Goal: Transaction & Acquisition: Purchase product/service

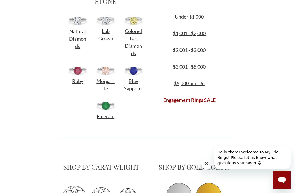
click at [106, 25] on img at bounding box center [106, 20] width 20 height 8
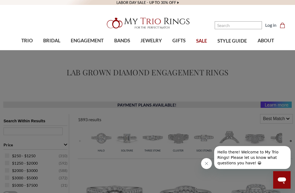
click at [125, 43] on span "BANDS" at bounding box center [122, 40] width 16 height 7
click at [25, 40] on span "TRIO" at bounding box center [26, 40] width 11 height 7
click at [31, 41] on span "TRIO" at bounding box center [26, 40] width 11 height 7
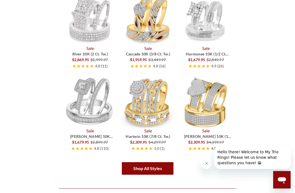
scroll to position [741, 0]
click at [87, 98] on img at bounding box center [89, 102] width 52 height 52
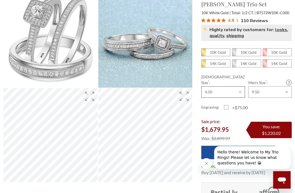
click at [206, 86] on select "Choose Size 3.00 3.25 3.50 3.75 4.00 4.25 4.50 4.75 5.00 5.25 5.50 5.75 6.00 6.…" at bounding box center [223, 91] width 44 height 11
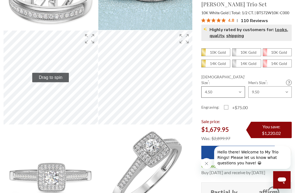
scroll to position [104, 0]
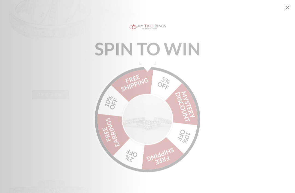
click at [292, 7] on div "SPIN TO WIN FREE SHIPPING 5% OFF Mystery Discount 10% OFF FREE SHIPPING 2% OFF …" at bounding box center [147, 96] width 295 height 193
click at [285, 9] on icon "Close popup" at bounding box center [287, 8] width 4 height 4
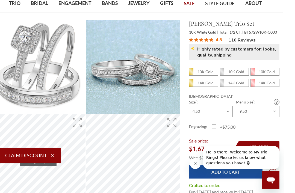
scroll to position [0, 1]
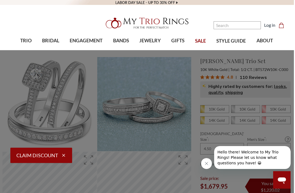
click at [83, 37] on span "ENGAGEMENT" at bounding box center [86, 40] width 33 height 7
click at [57, 78] on span "Natural Diamonds" at bounding box center [56, 80] width 58 height 7
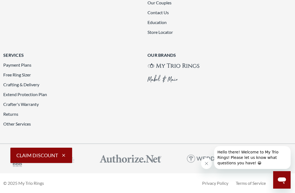
scroll to position [1100, 0]
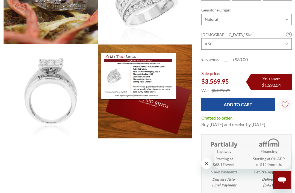
scroll to position [109, 0]
